Goal: Information Seeking & Learning: Learn about a topic

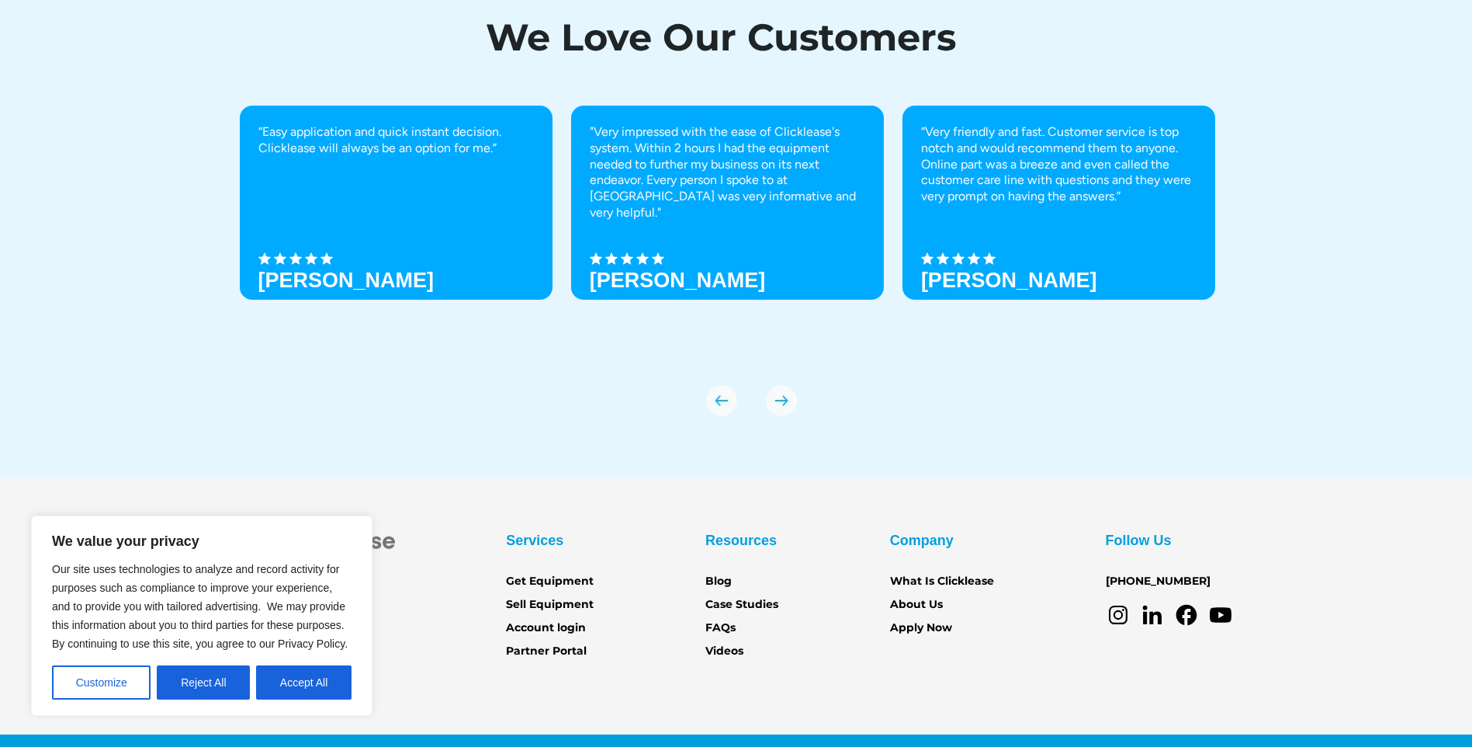
scroll to position [5355, 0]
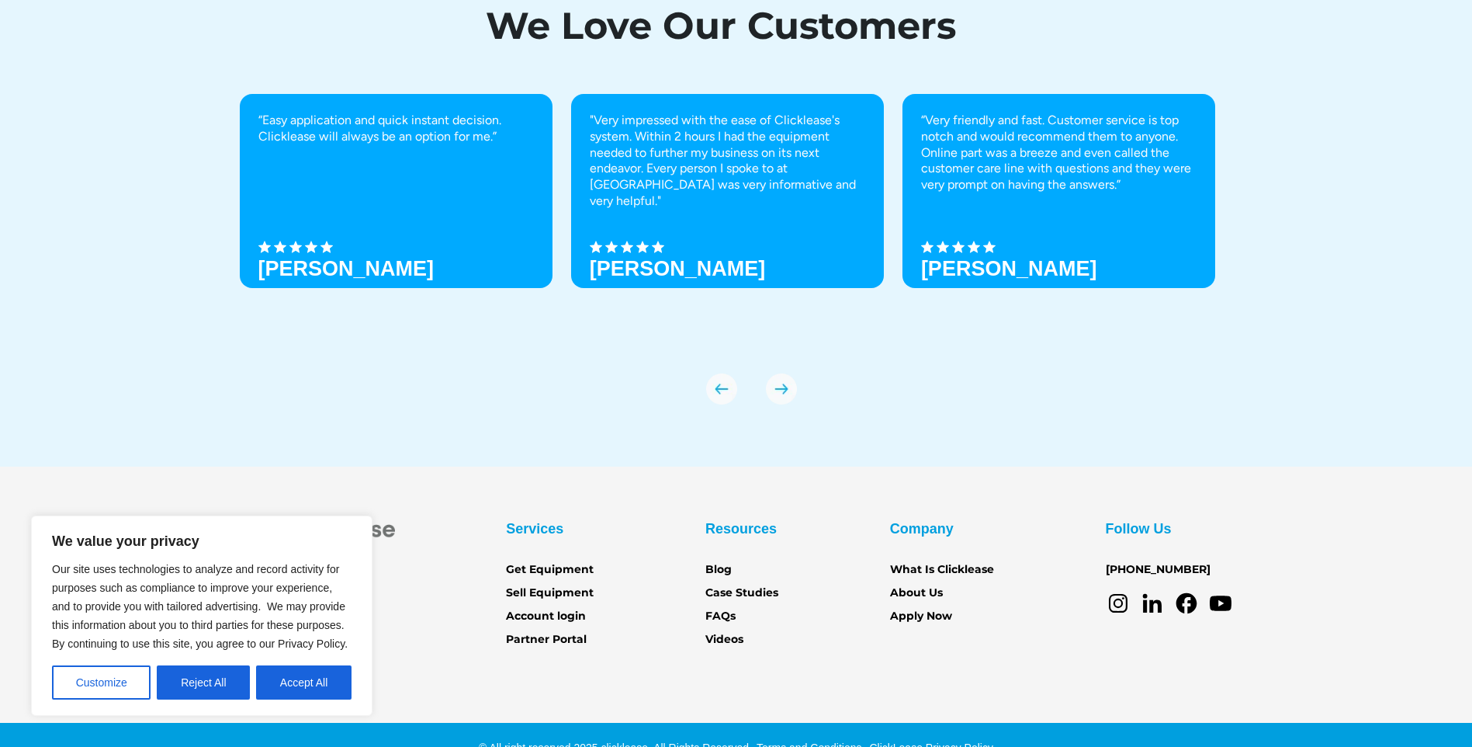
click at [314, 682] on button "Accept All" at bounding box center [303, 682] width 95 height 34
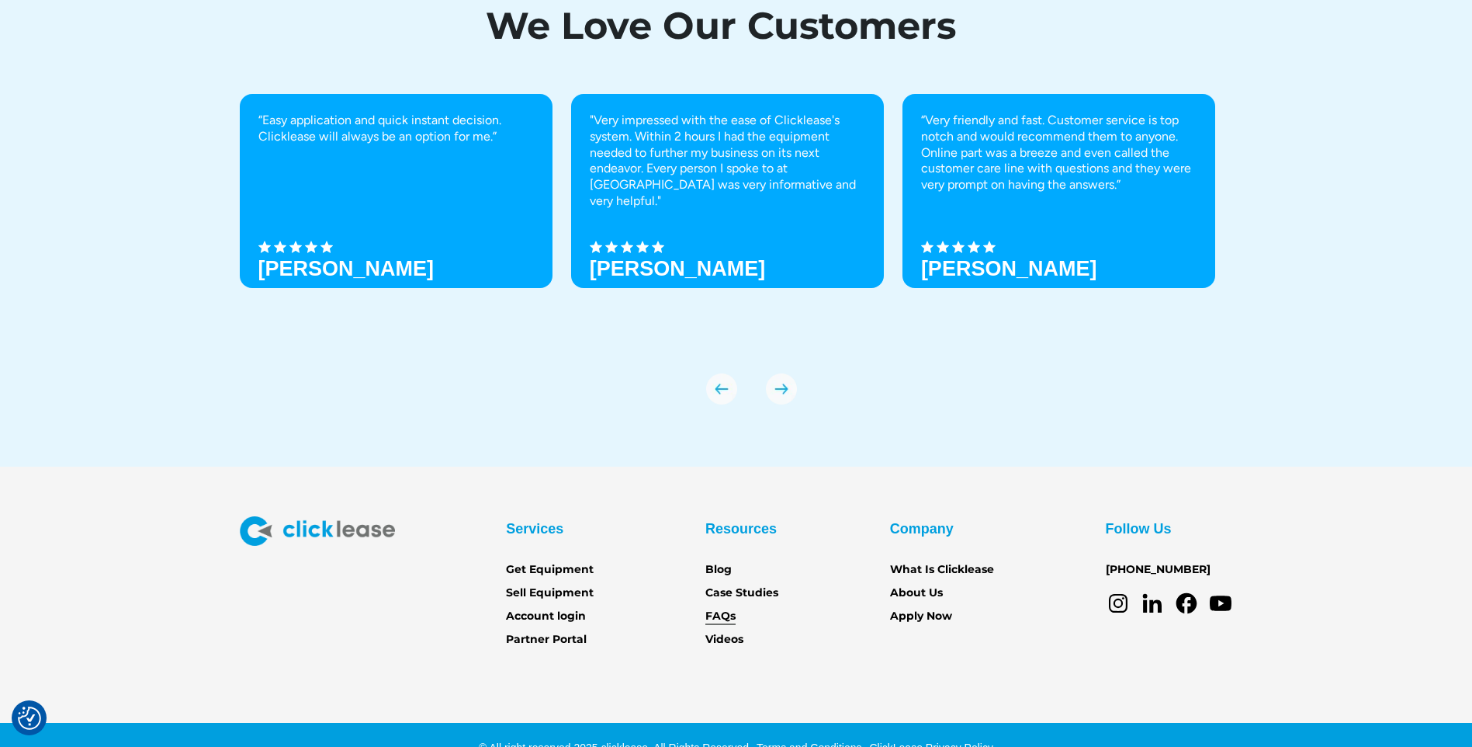
click at [725, 612] on link "FAQs" at bounding box center [720, 616] width 30 height 17
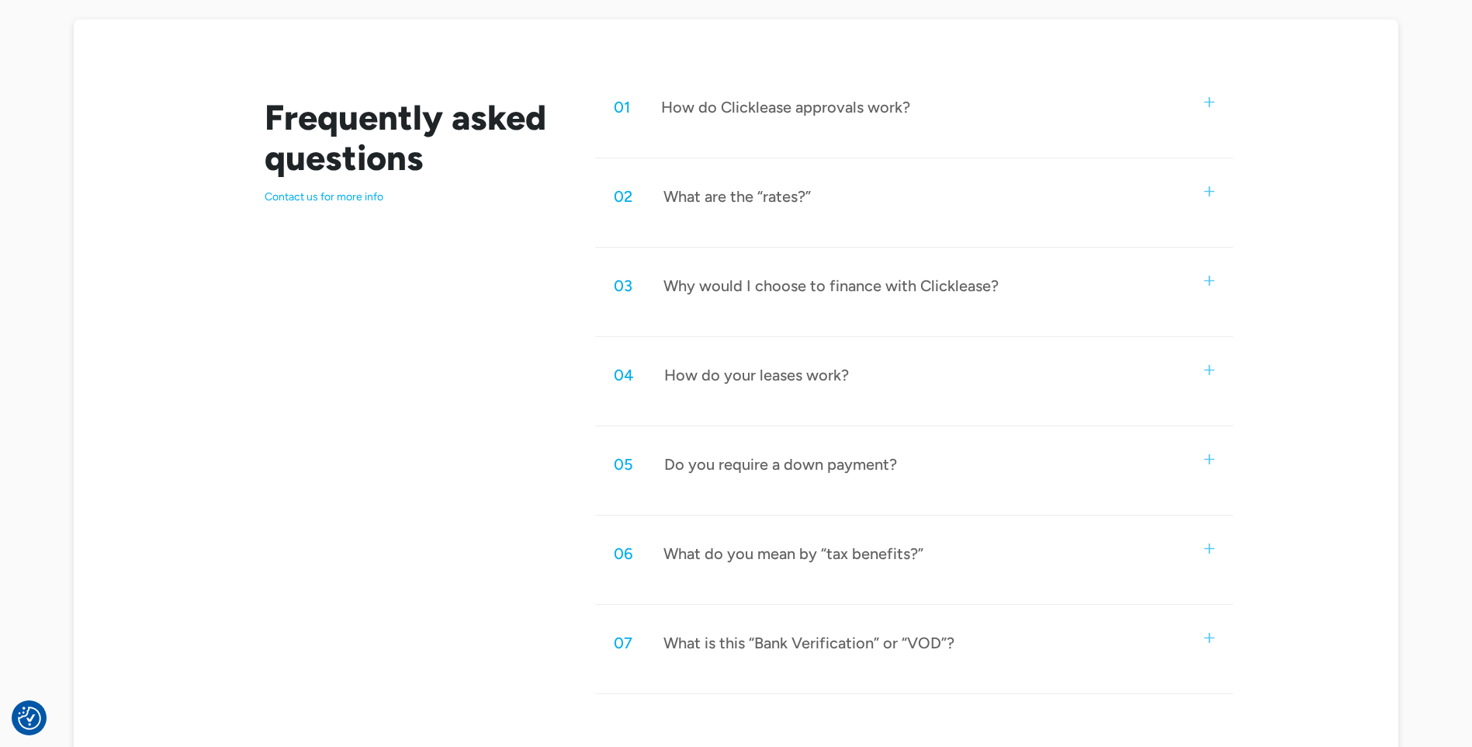
scroll to position [854, 0]
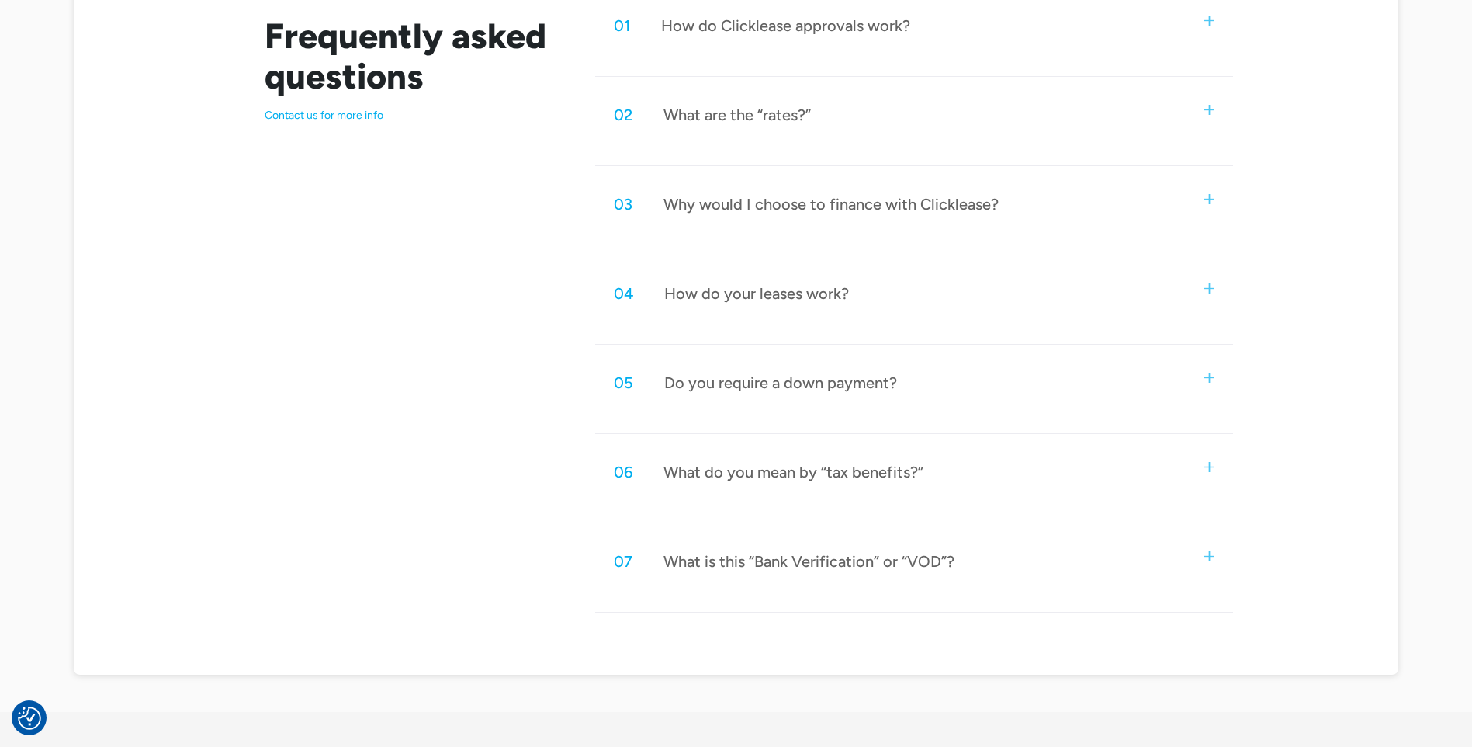
click at [848, 560] on div "What is this “Bank Verification” or “VOD”?" at bounding box center [809, 561] width 291 height 20
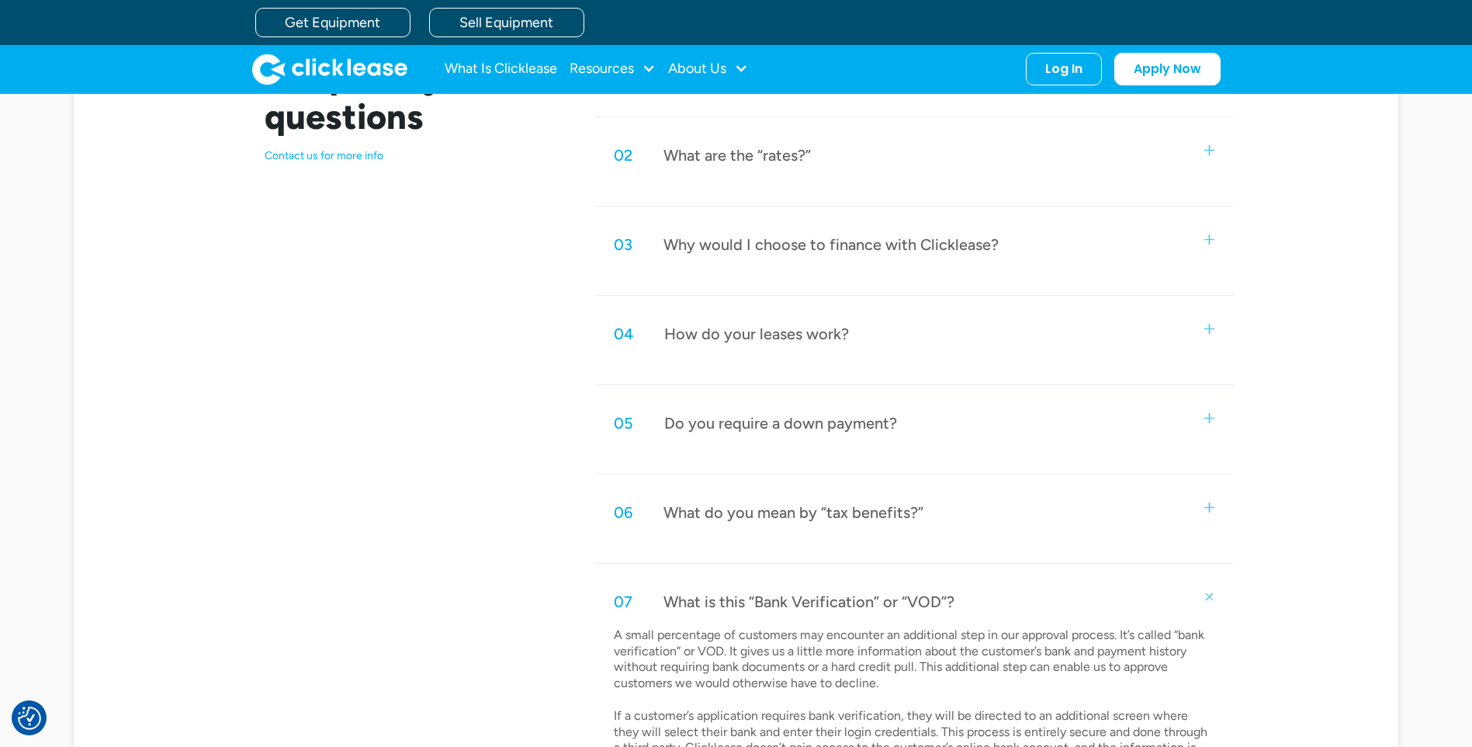
scroll to position [776, 0]
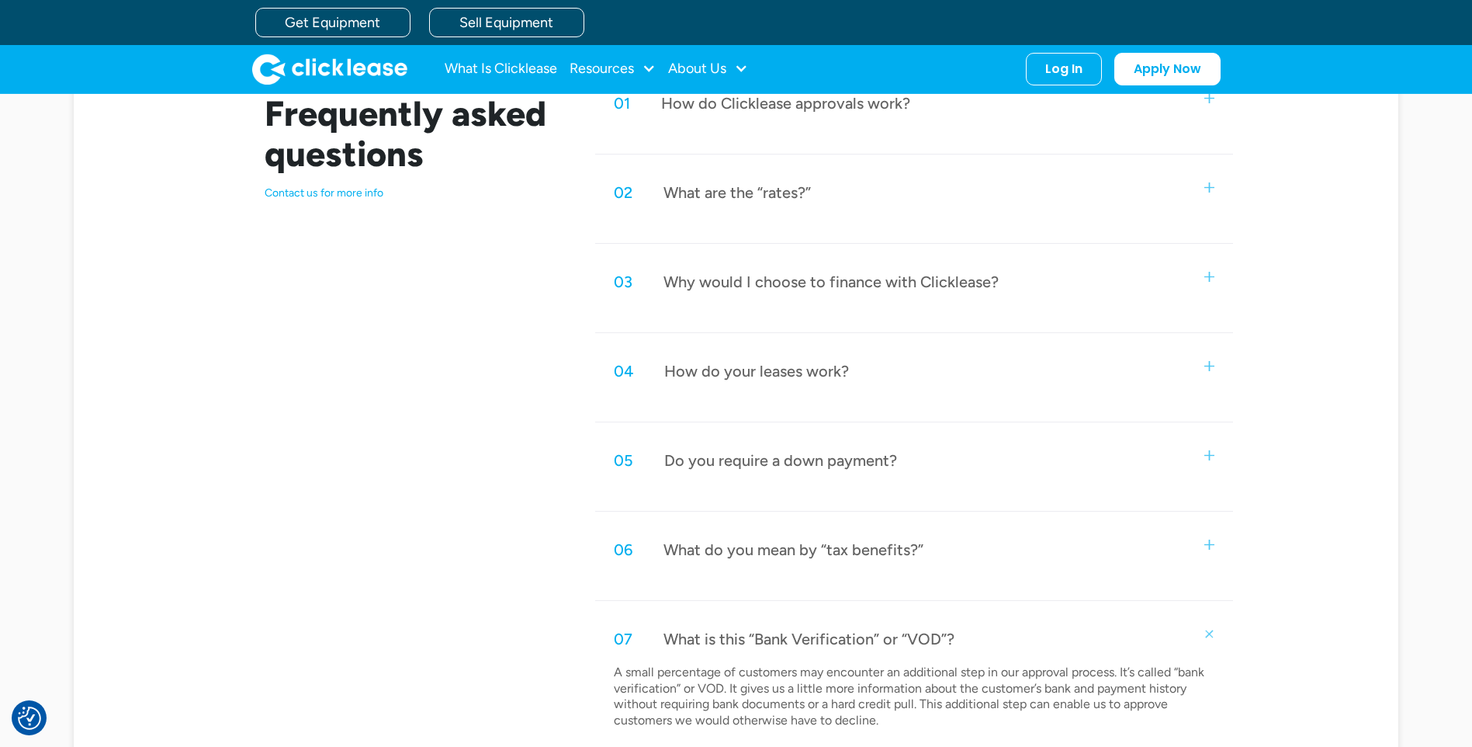
click at [1206, 454] on img at bounding box center [1209, 455] width 10 height 10
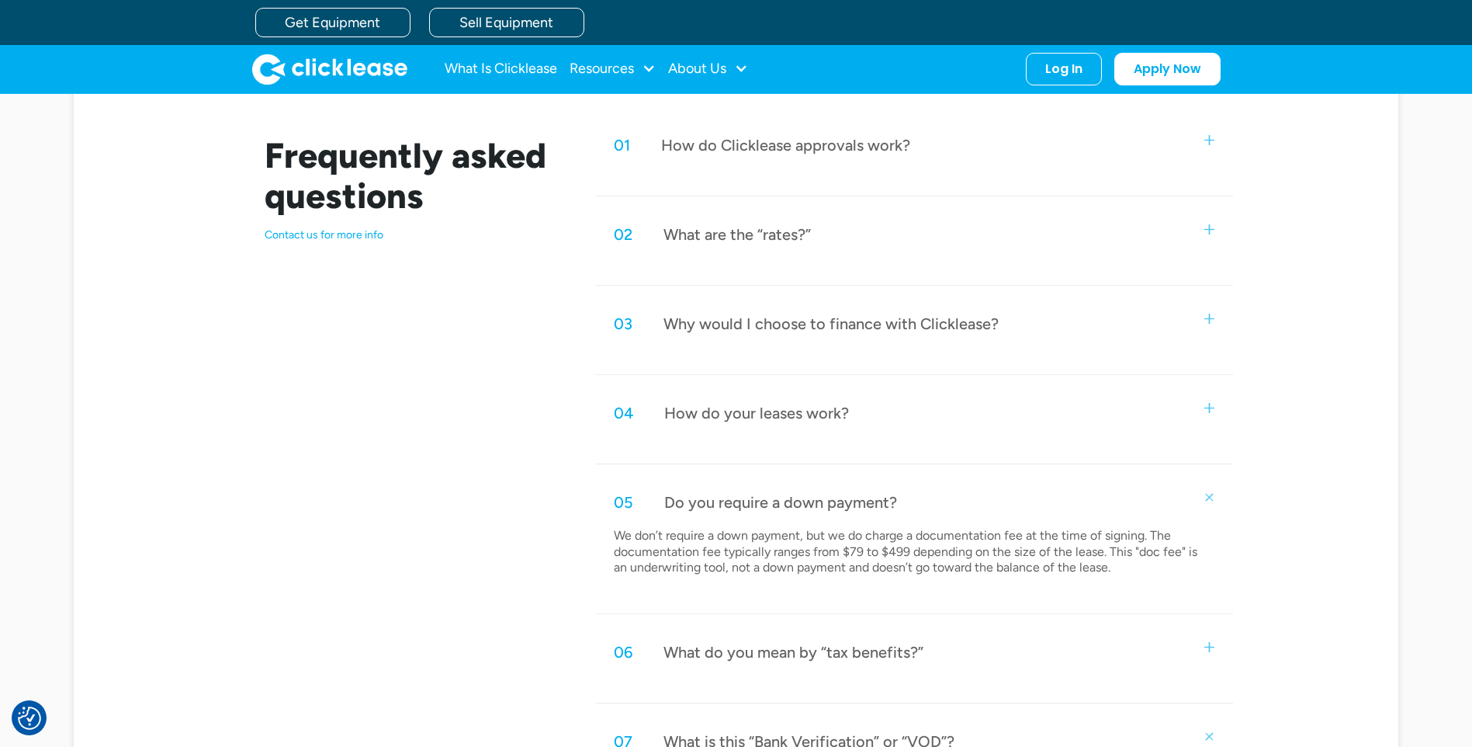
scroll to position [698, 0]
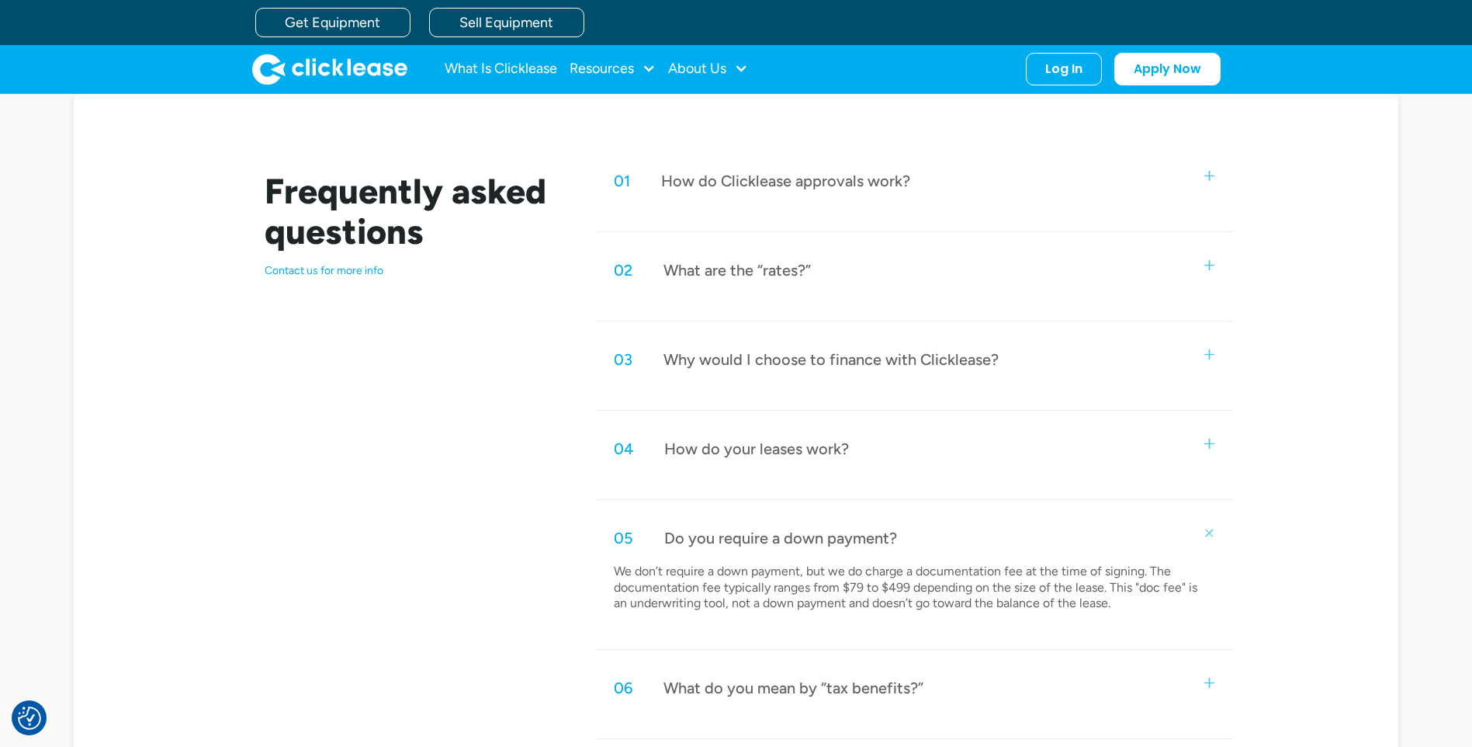
click at [1211, 449] on div "04 How do your leases work?" at bounding box center [913, 448] width 637 height 51
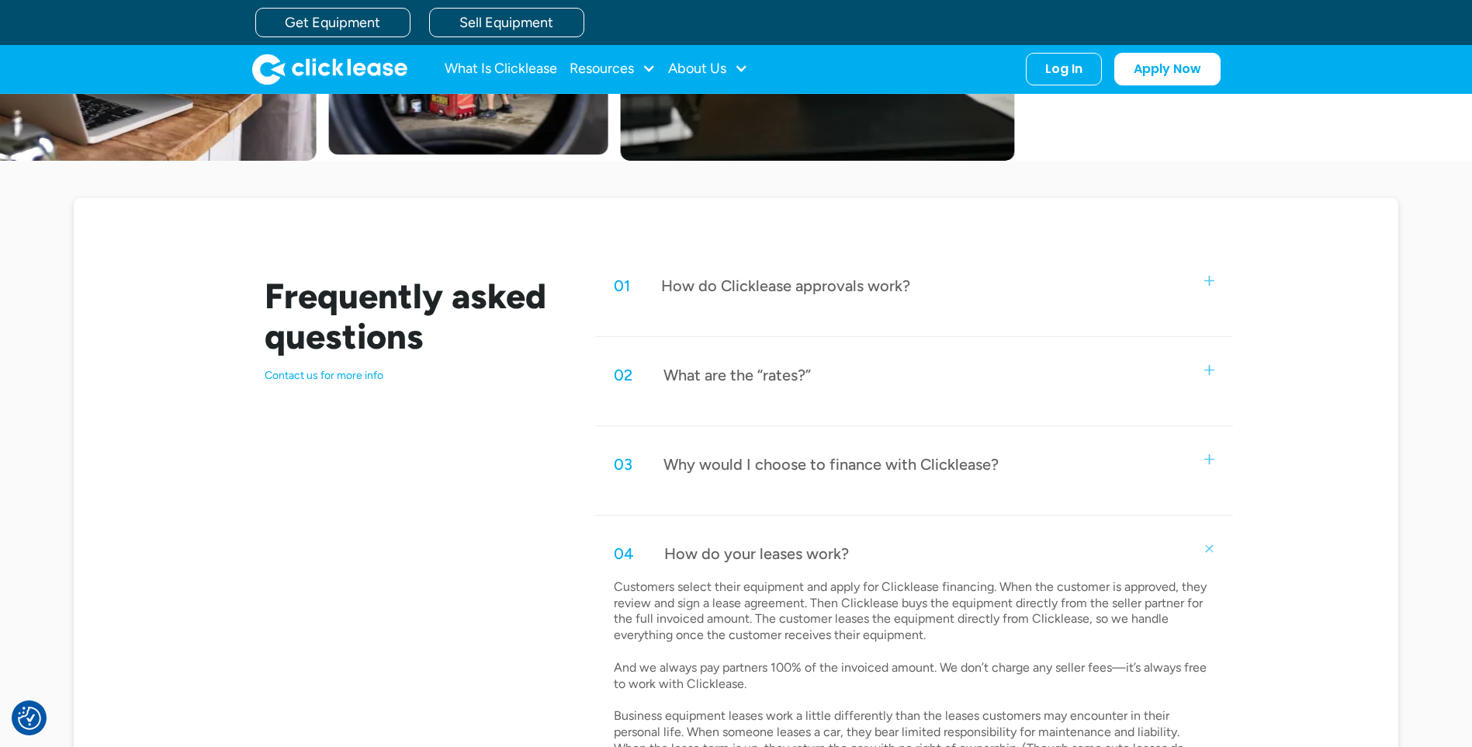
scroll to position [621, 0]
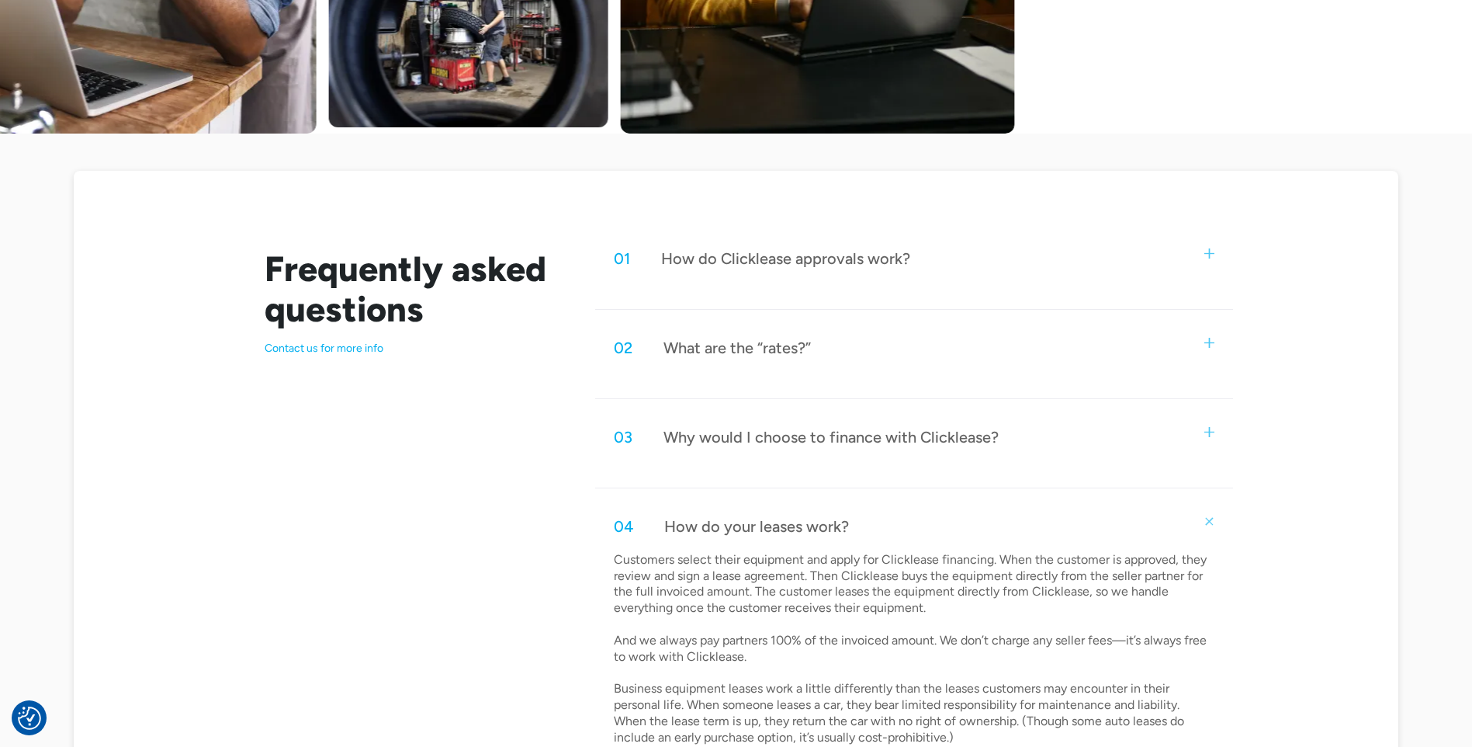
click at [1208, 429] on img at bounding box center [1209, 432] width 10 height 10
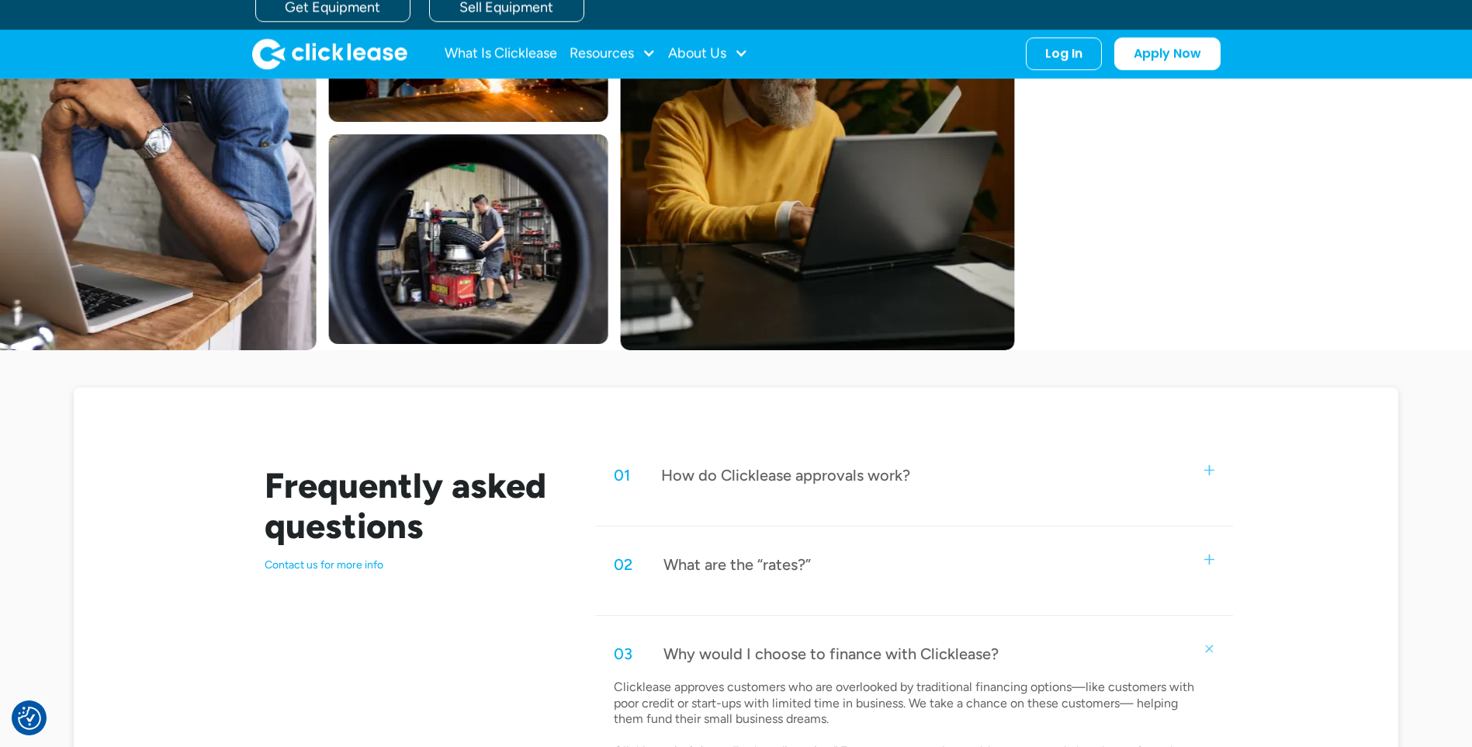
scroll to position [388, 0]
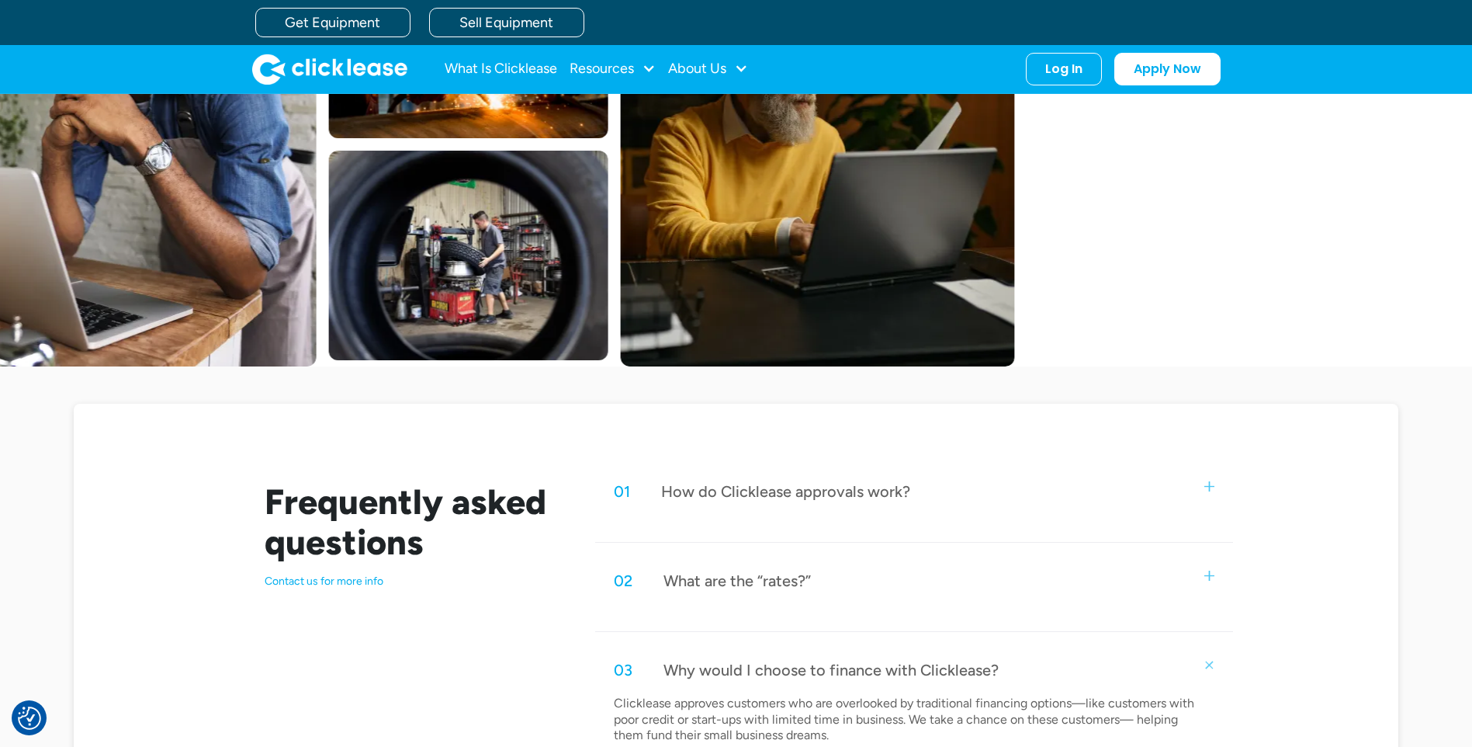
click at [1208, 572] on img at bounding box center [1209, 575] width 10 height 10
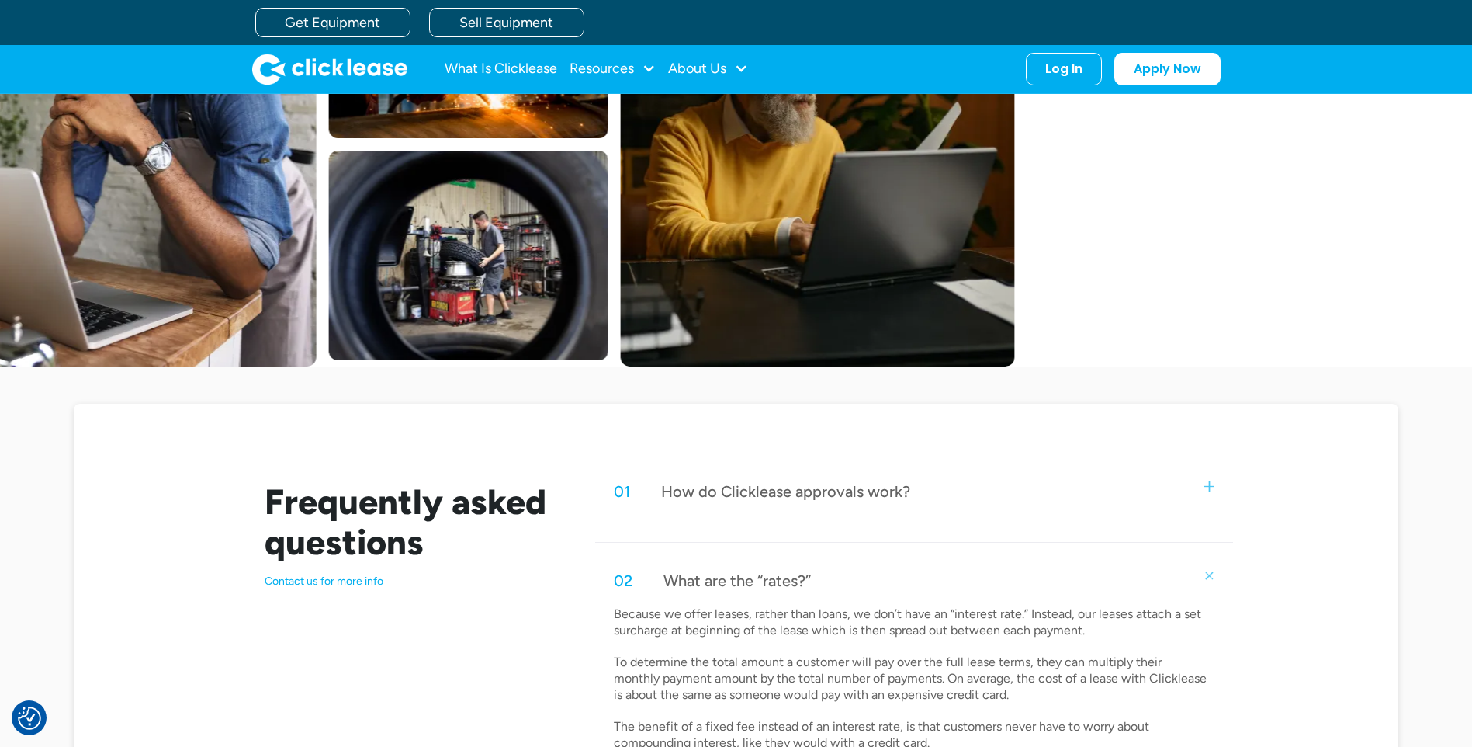
click at [1210, 486] on img at bounding box center [1209, 486] width 10 height 10
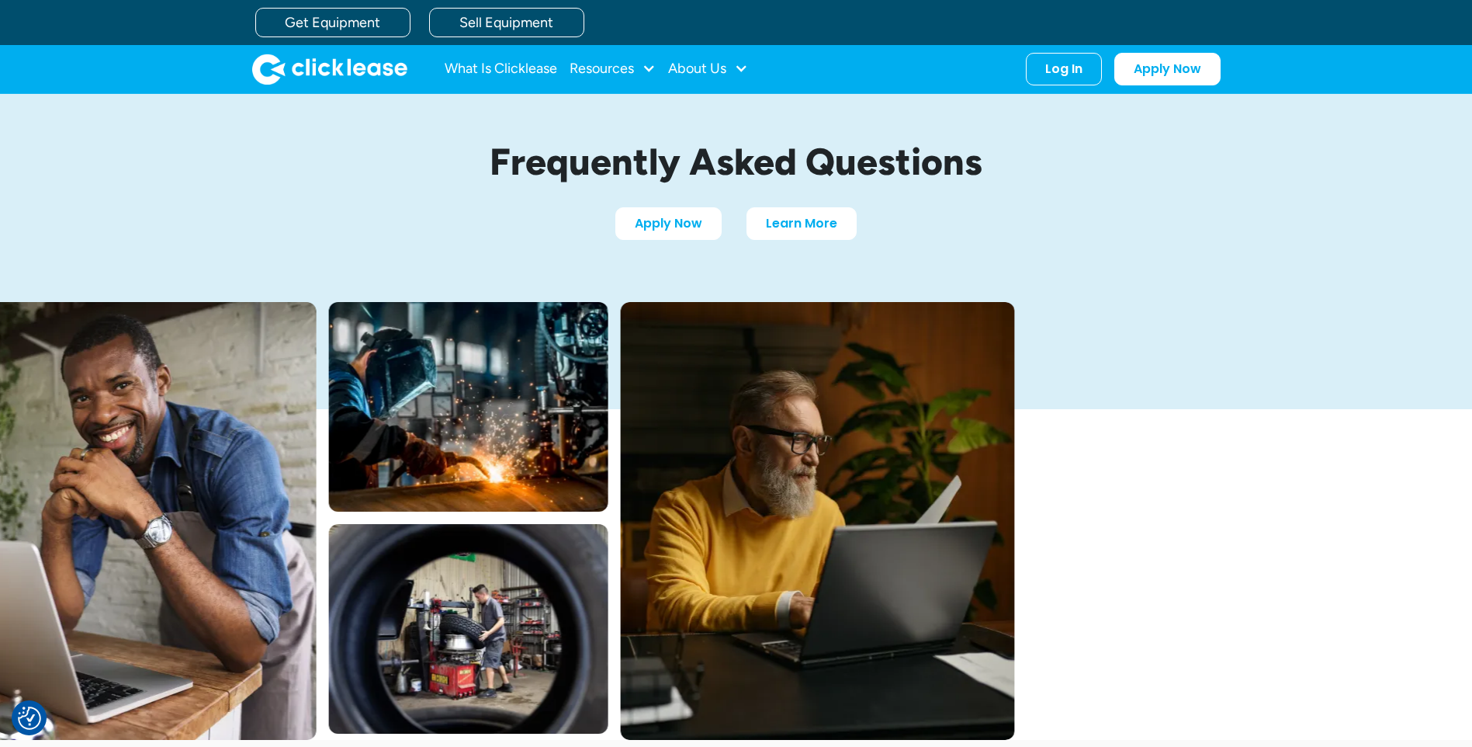
scroll to position [0, 0]
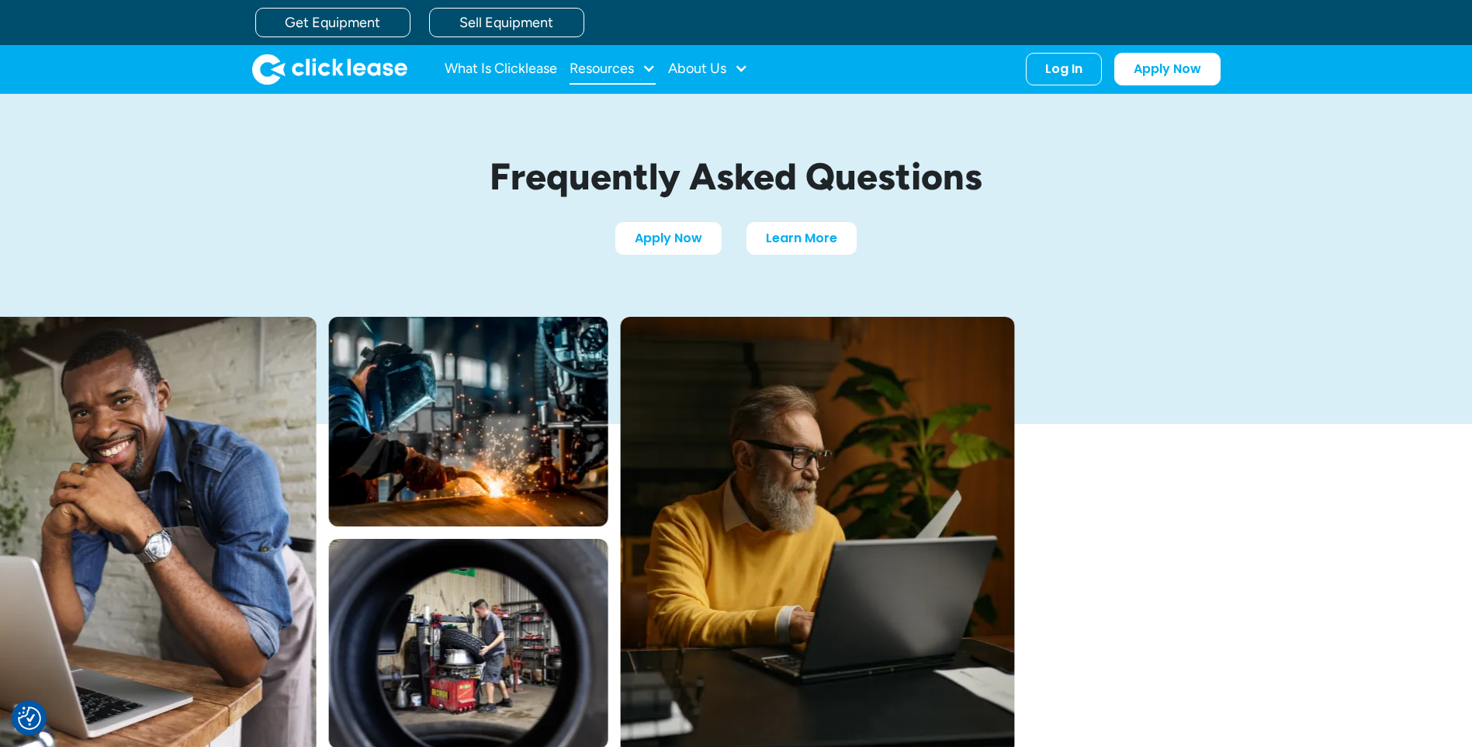
click at [629, 68] on div "Resources" at bounding box center [602, 68] width 64 height 0
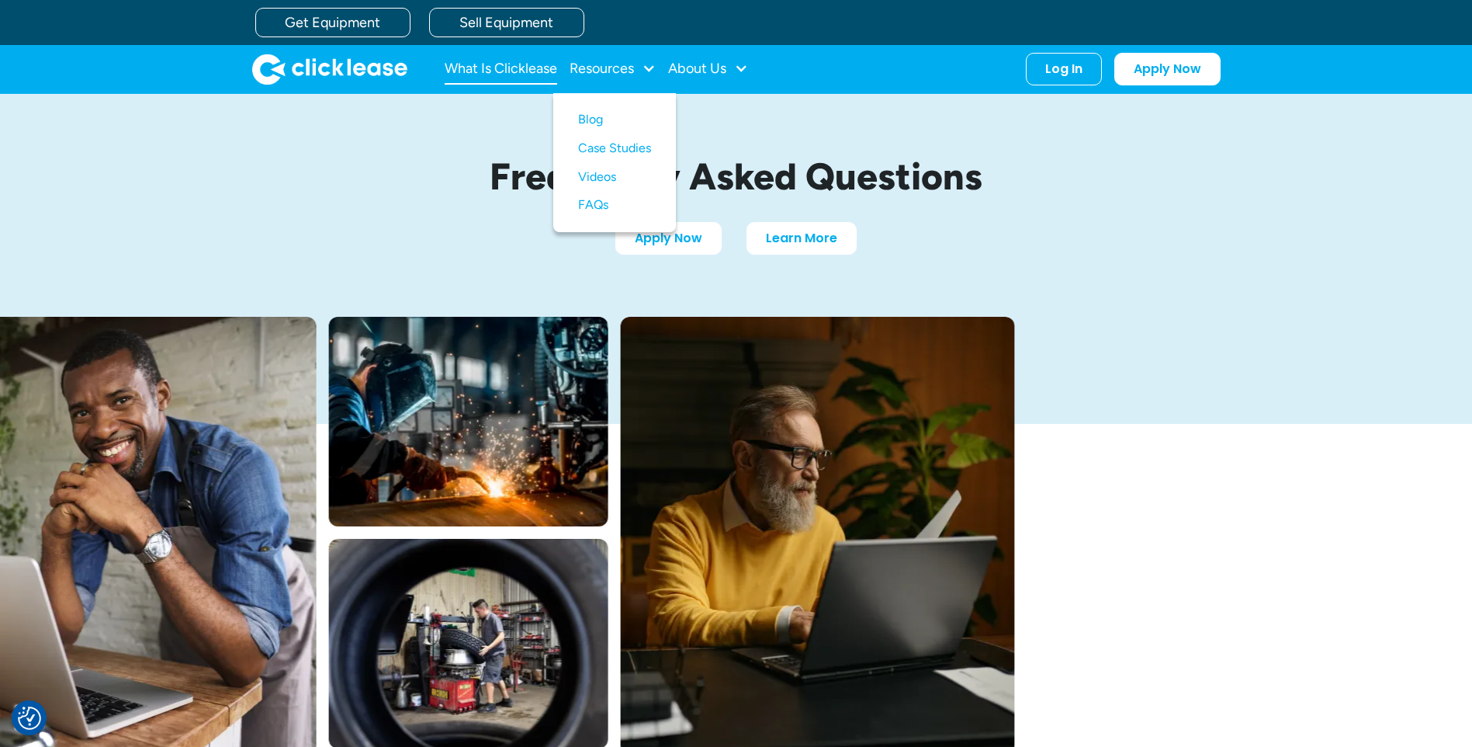
click at [500, 61] on link "What Is Clicklease" at bounding box center [501, 69] width 113 height 31
